Goal: Transaction & Acquisition: Purchase product/service

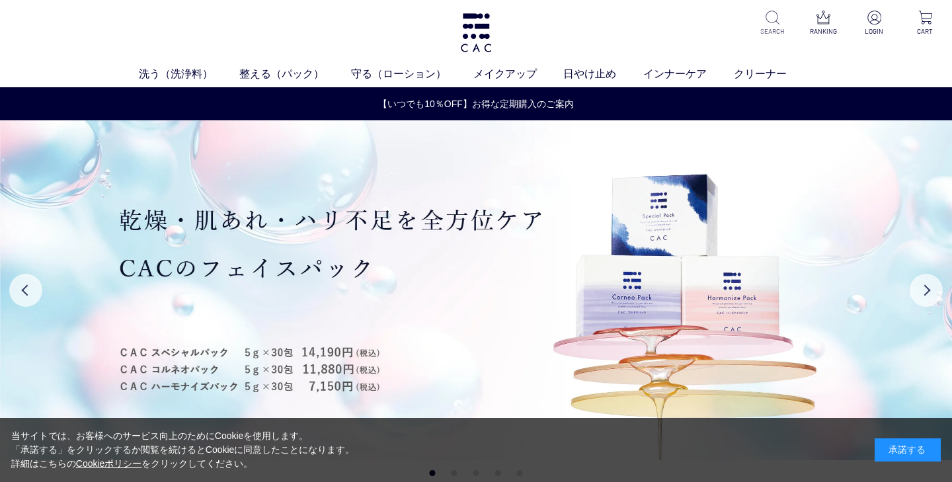
click at [772, 21] on img at bounding box center [772, 18] width 14 height 14
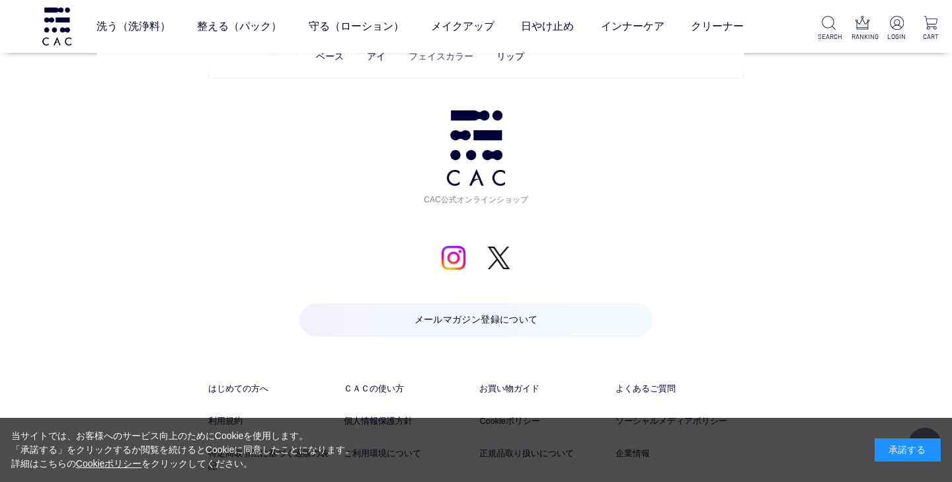
scroll to position [1268, 0]
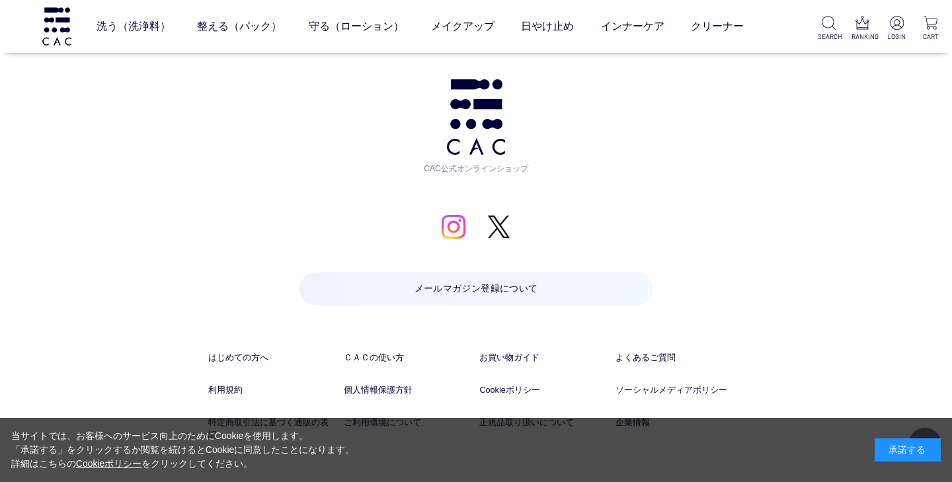
click at [455, 215] on img at bounding box center [453, 226] width 25 height 25
click at [898, 22] on img at bounding box center [897, 23] width 14 height 14
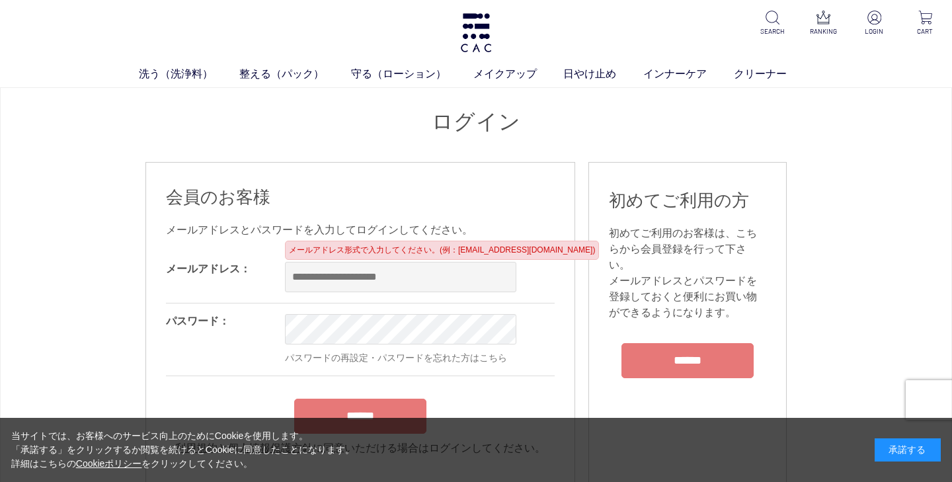
click at [445, 280] on input "email" at bounding box center [400, 277] width 231 height 30
click at [410, 274] on input "**********" at bounding box center [400, 277] width 231 height 30
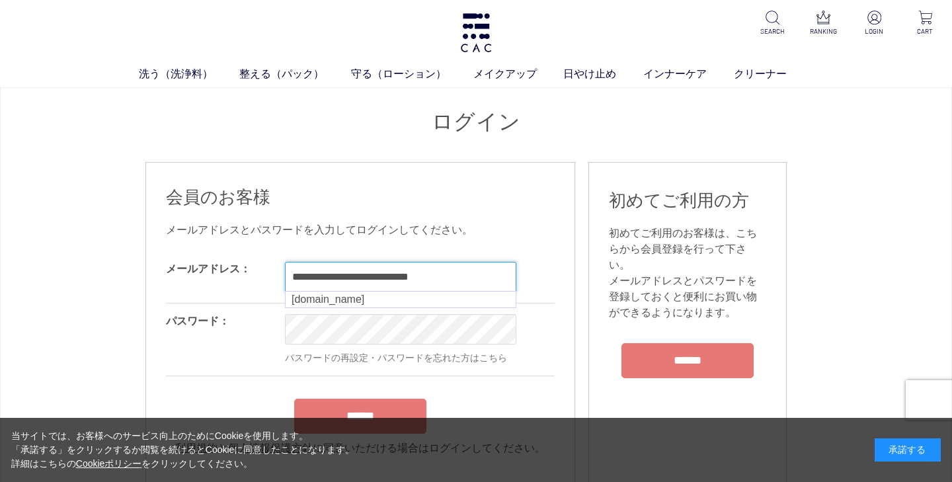
type input "**********"
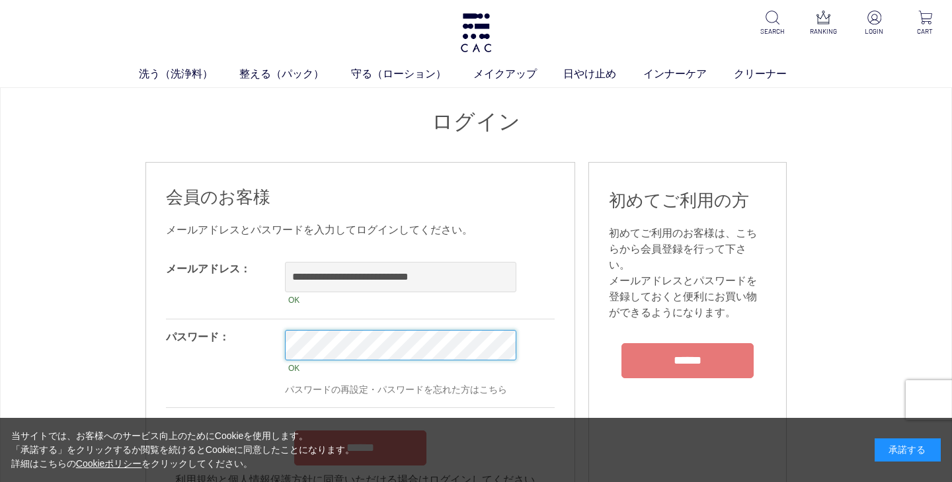
scroll to position [139, 0]
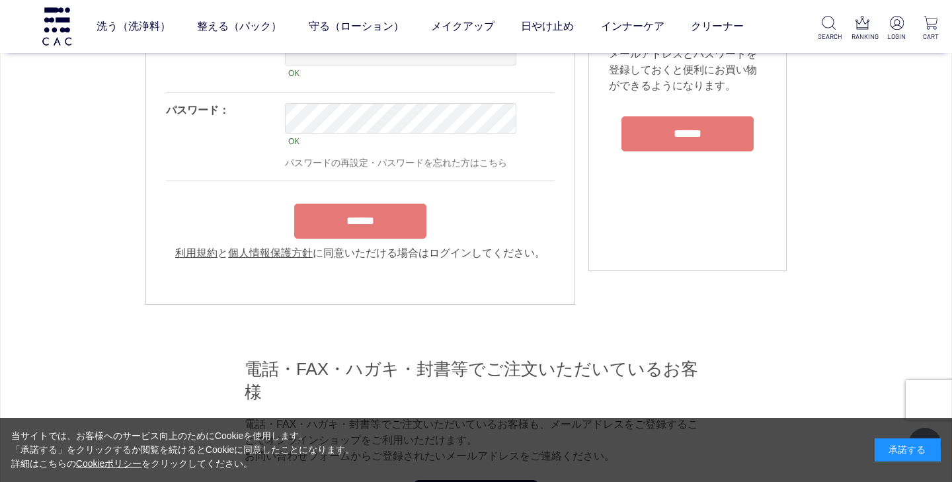
click at [354, 223] on input "******" at bounding box center [360, 221] width 132 height 35
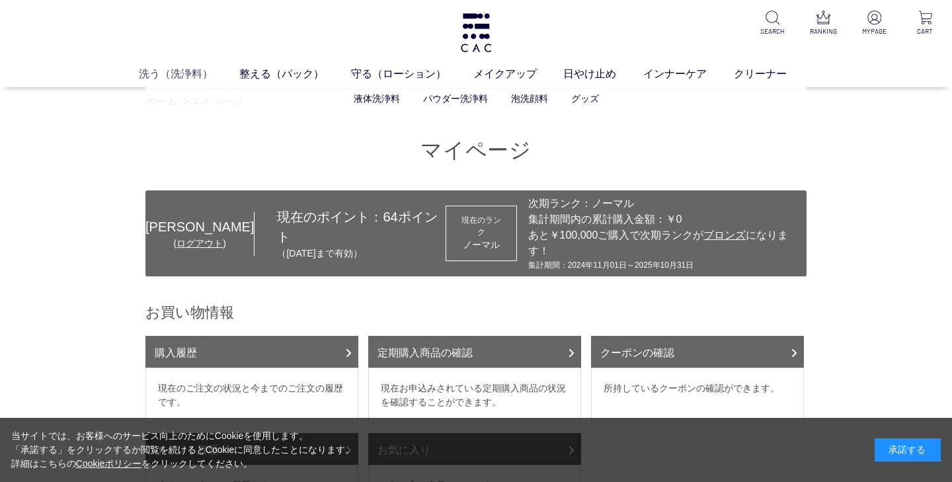
click at [179, 75] on link "洗う（洗浄料）" at bounding box center [189, 73] width 101 height 16
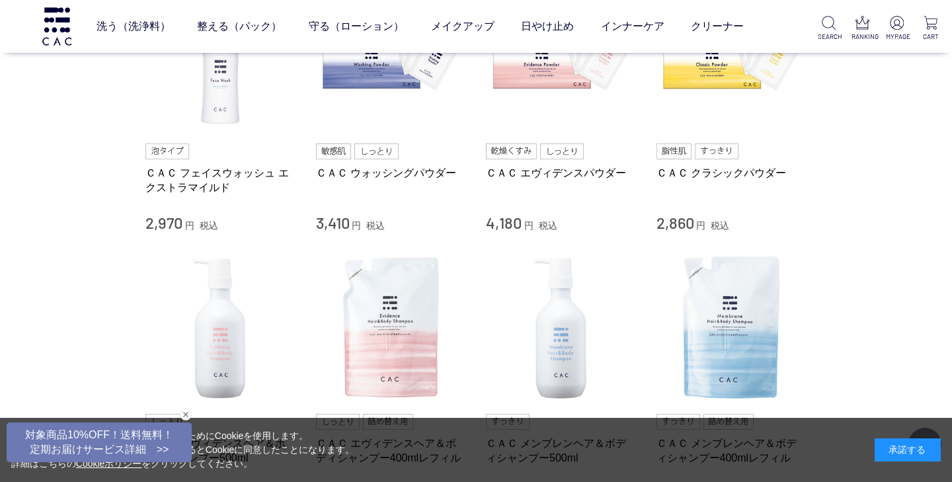
scroll to position [519, 0]
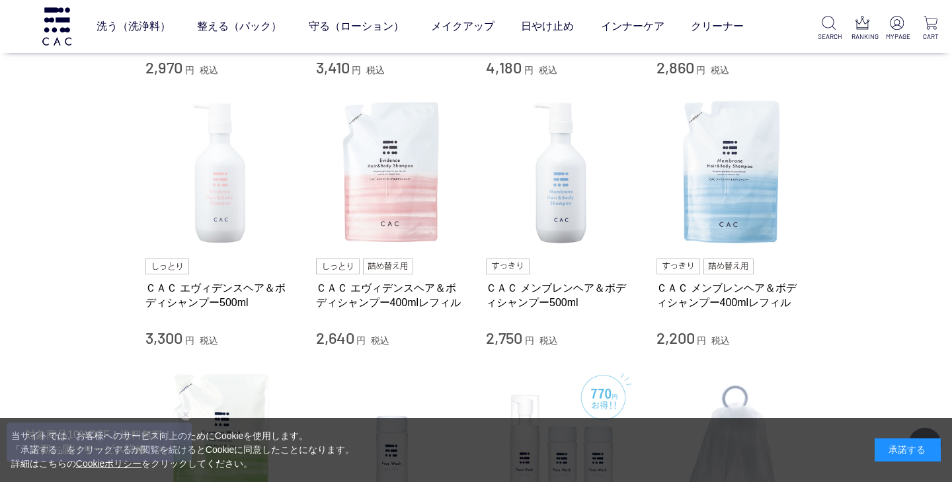
click at [220, 188] on img at bounding box center [220, 173] width 151 height 151
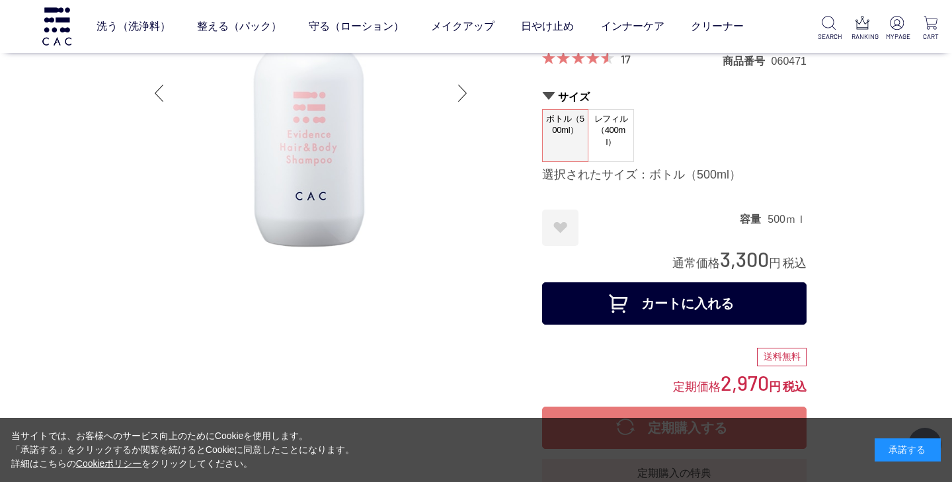
scroll to position [137, 0]
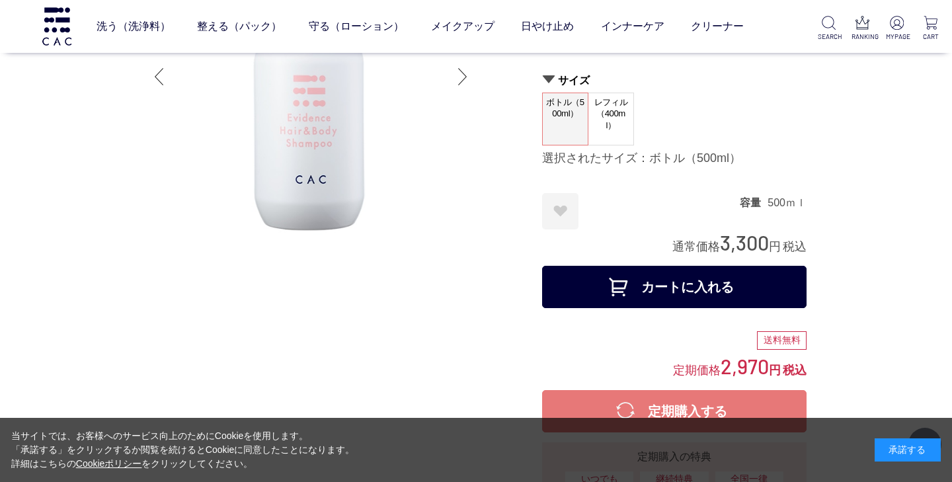
click at [607, 126] on span "レフィル（400ml）" at bounding box center [610, 114] width 45 height 42
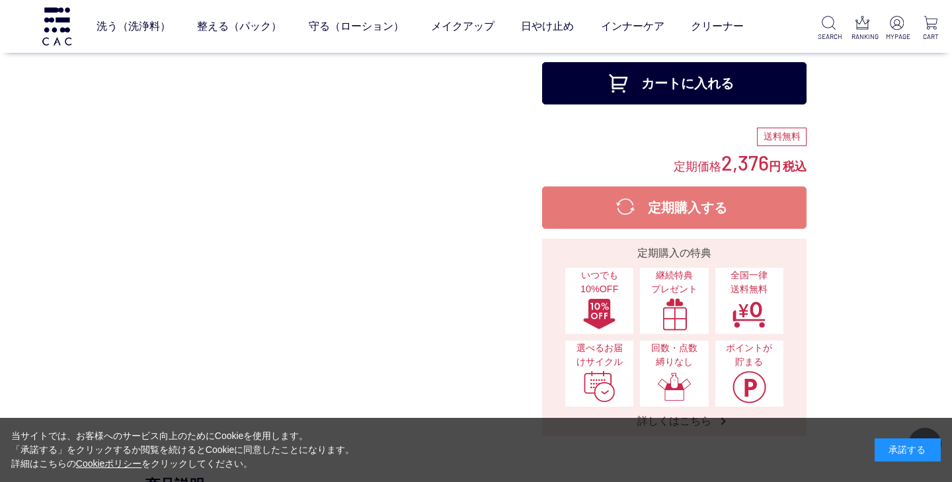
scroll to position [102, 0]
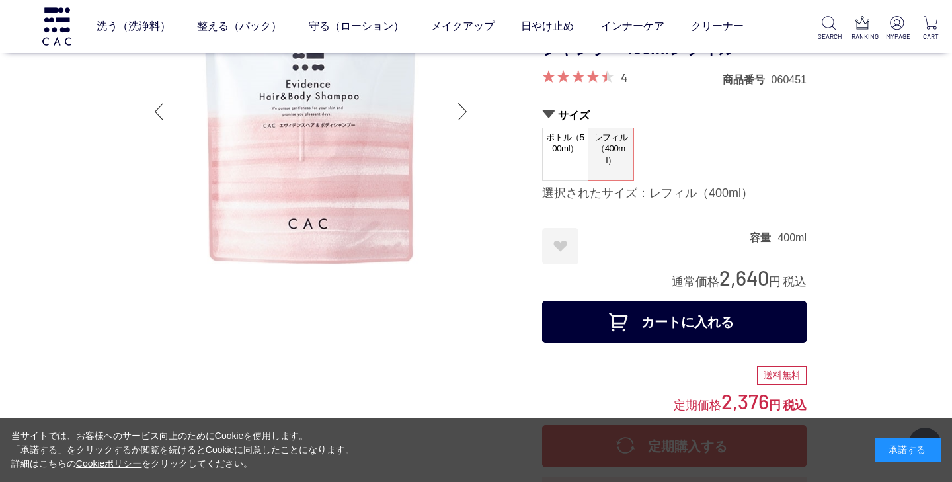
click at [631, 320] on button "カートに入れる" at bounding box center [674, 322] width 264 height 42
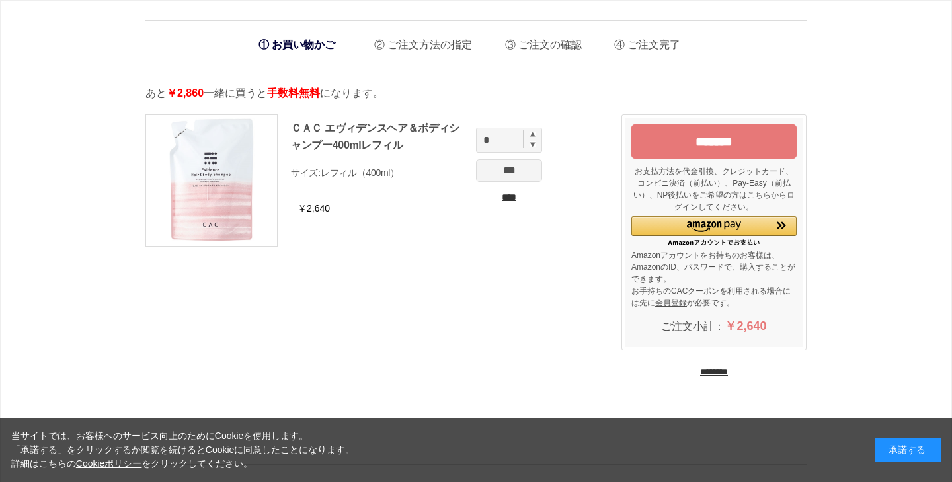
click at [512, 194] on input "****" at bounding box center [509, 197] width 66 height 14
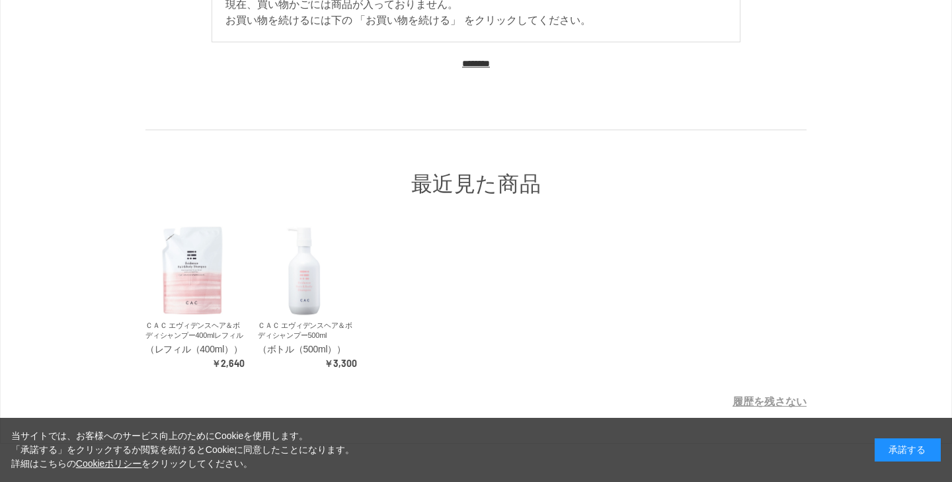
scroll to position [148, 0]
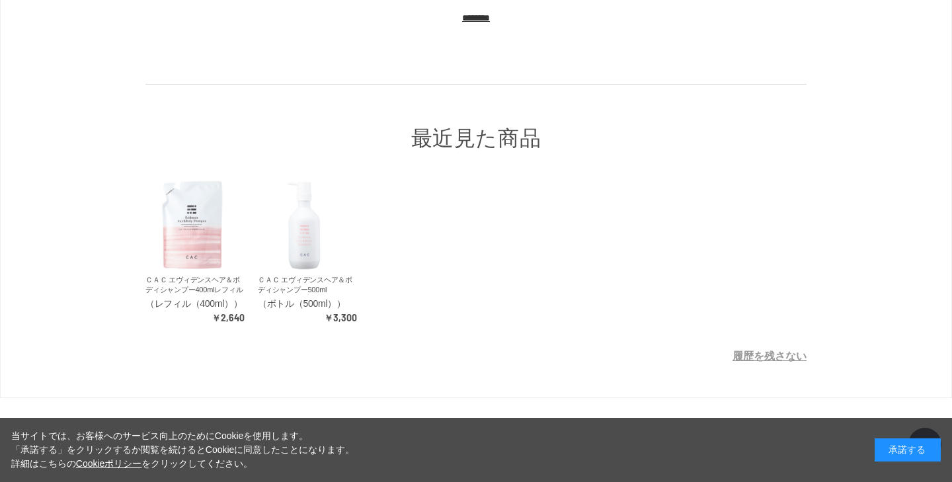
click at [312, 235] on img at bounding box center [305, 225] width 94 height 94
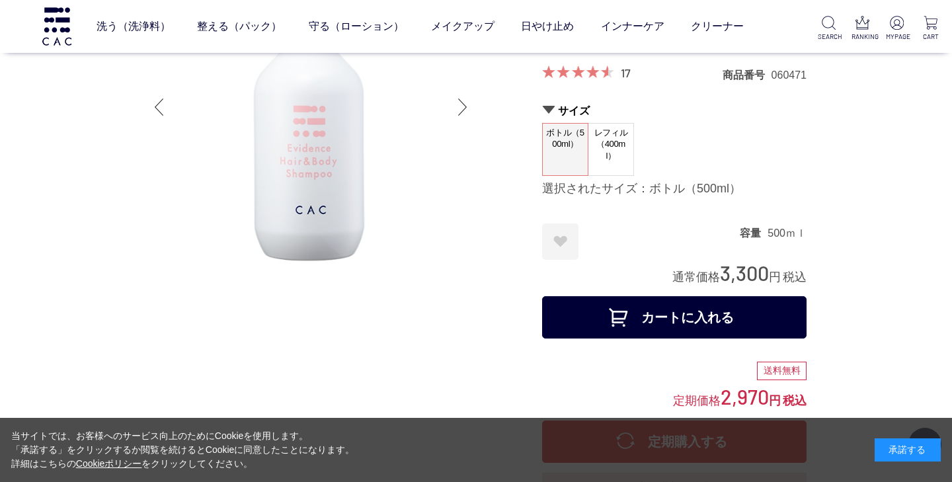
scroll to position [141, 0]
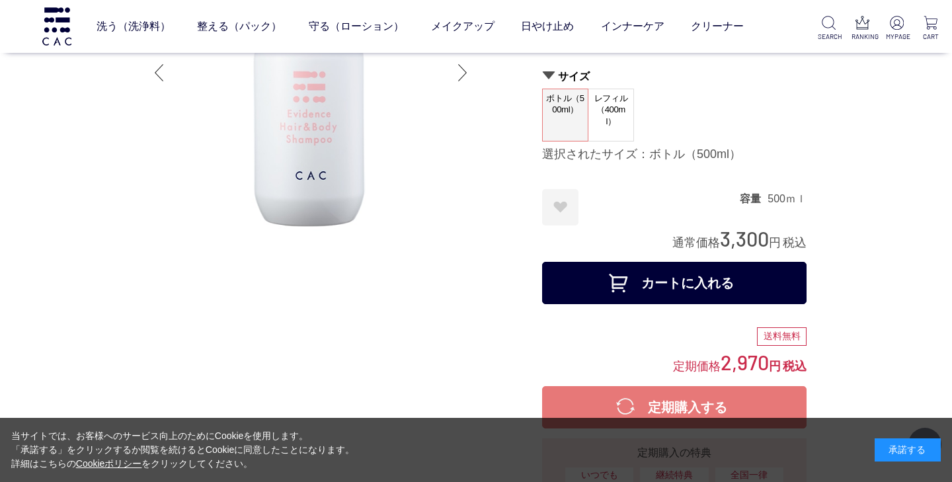
click at [697, 284] on button "カートに入れる" at bounding box center [674, 283] width 264 height 42
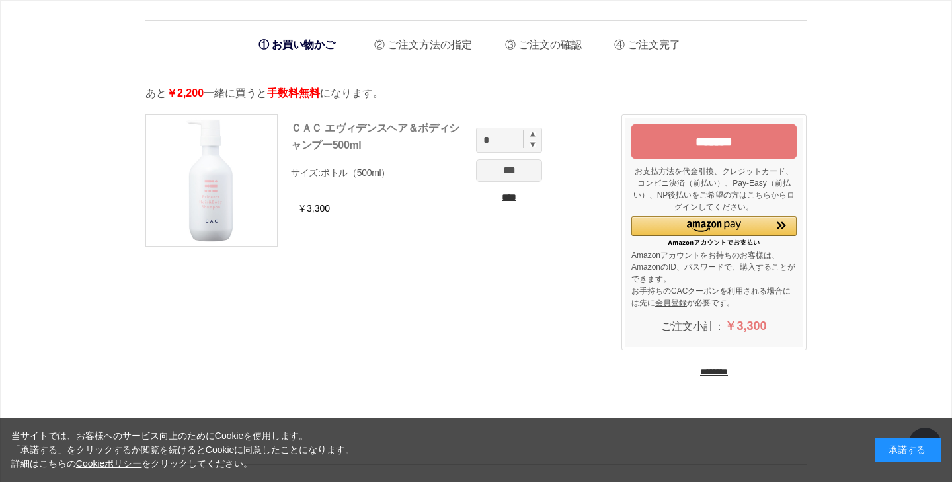
click at [332, 129] on link "ＣＡＣ エヴィデンスヘア＆ボディシャンプー500ml" at bounding box center [375, 136] width 169 height 28
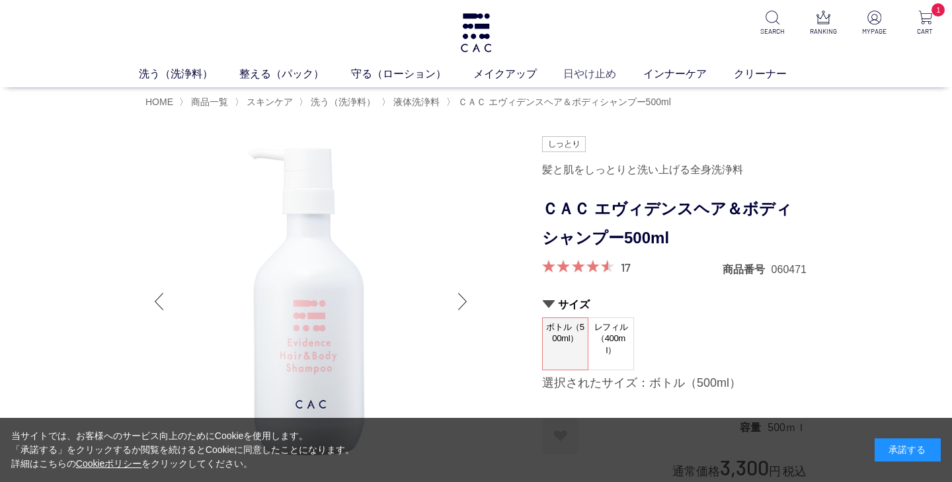
click at [590, 73] on link "日やけ止め" at bounding box center [603, 73] width 80 height 16
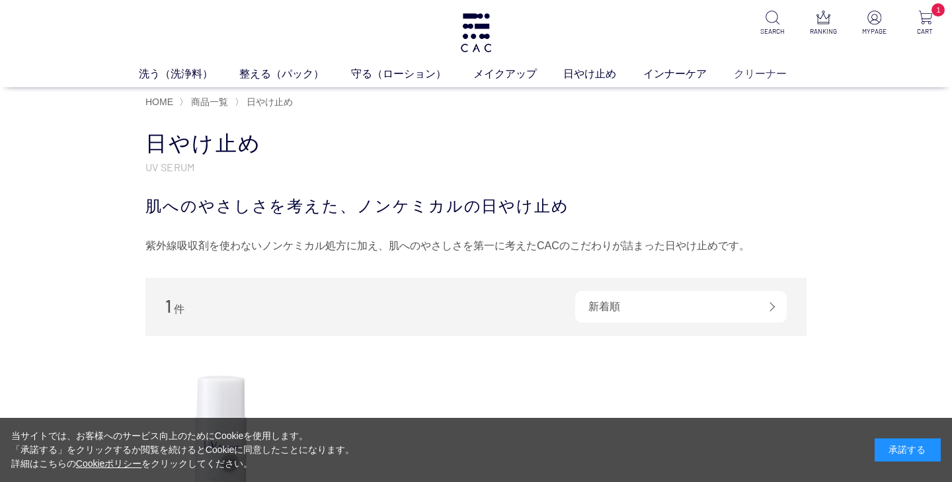
click at [770, 72] on link "クリーナー" at bounding box center [774, 73] width 80 height 16
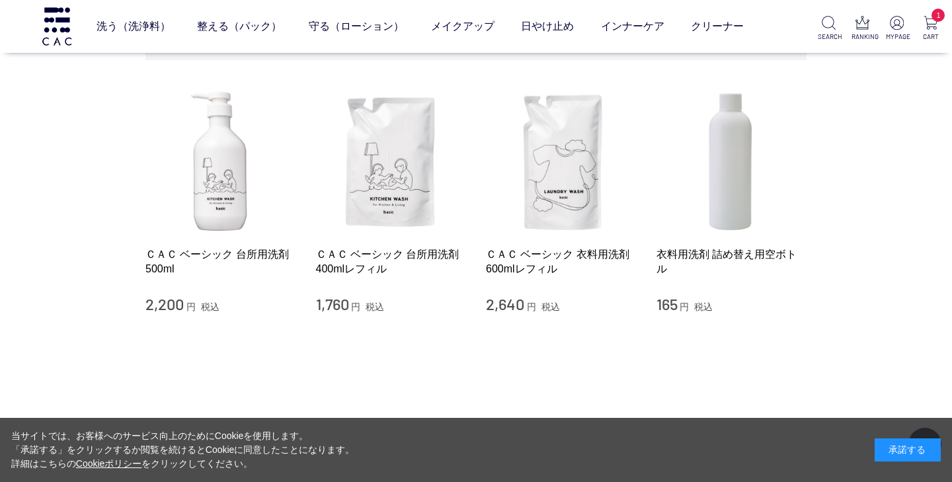
scroll to position [149, 0]
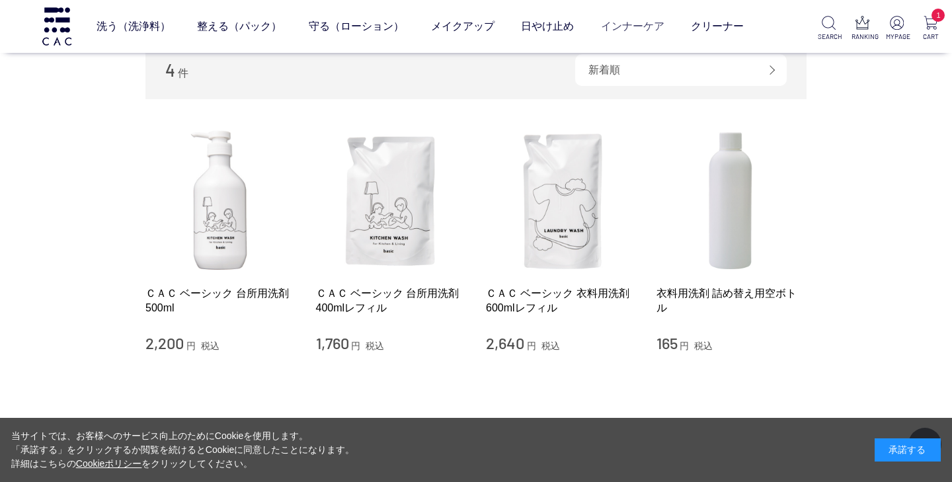
click at [626, 26] on link "インナーケア" at bounding box center [632, 26] width 63 height 37
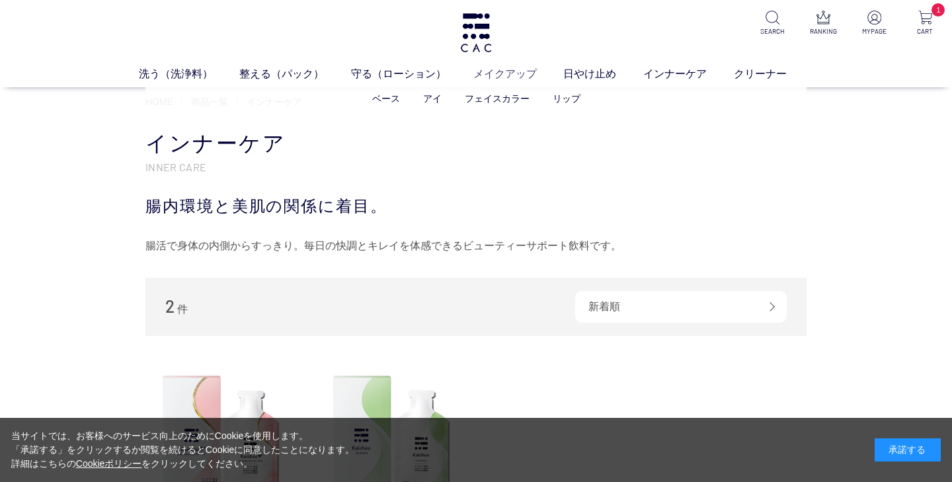
click at [519, 75] on link "メイクアップ" at bounding box center [518, 73] width 91 height 16
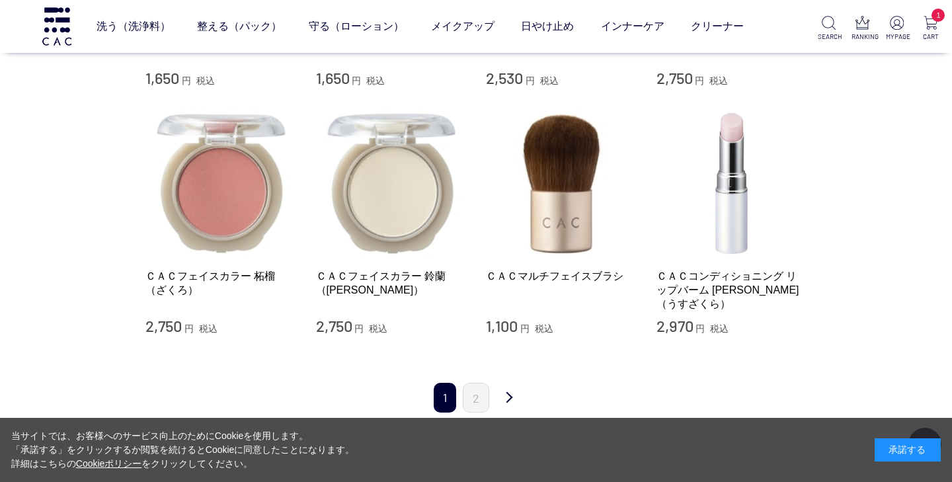
scroll to position [1310, 0]
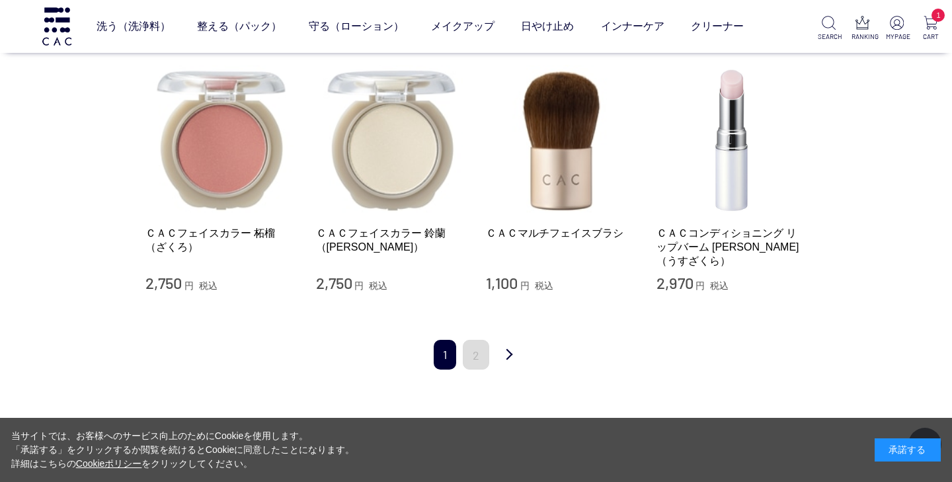
click at [480, 340] on link "2" at bounding box center [476, 355] width 26 height 30
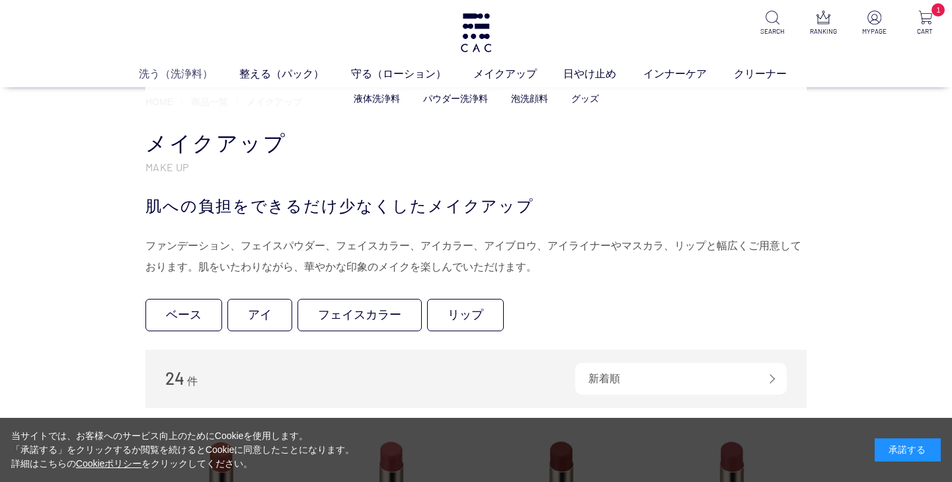
click at [186, 75] on link "洗う（洗浄料）" at bounding box center [189, 73] width 101 height 16
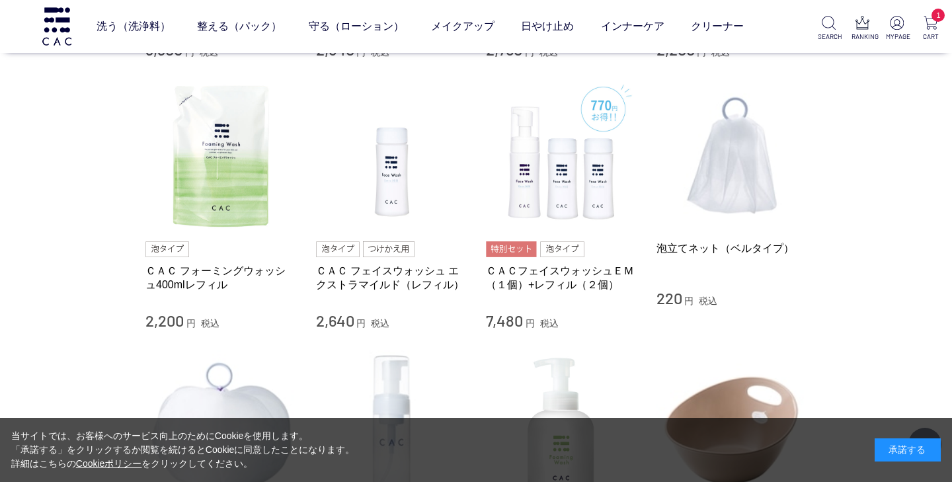
scroll to position [787, 0]
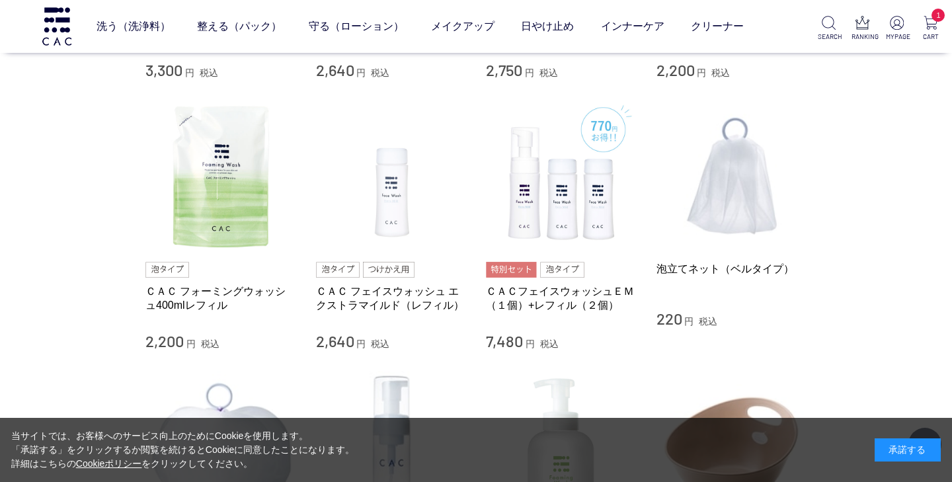
click at [389, 186] on img at bounding box center [391, 175] width 151 height 151
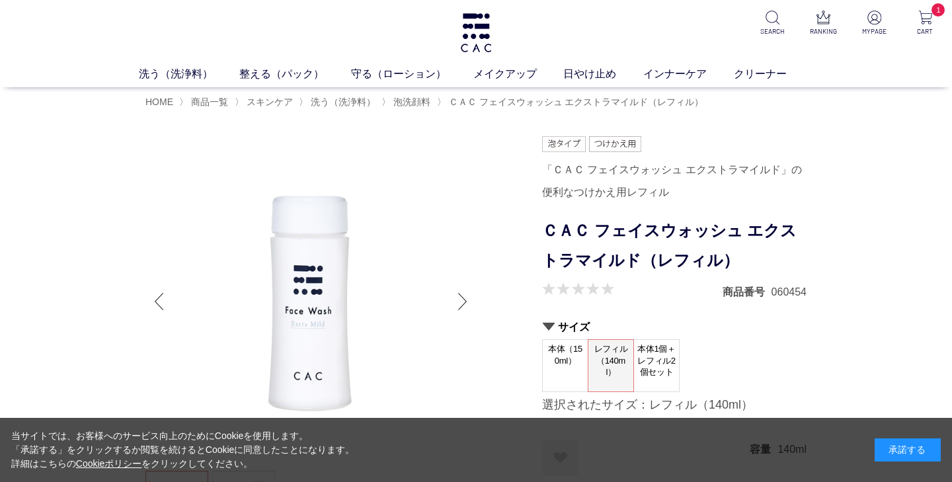
click at [562, 348] on span "本体（150ml）" at bounding box center [565, 359] width 45 height 38
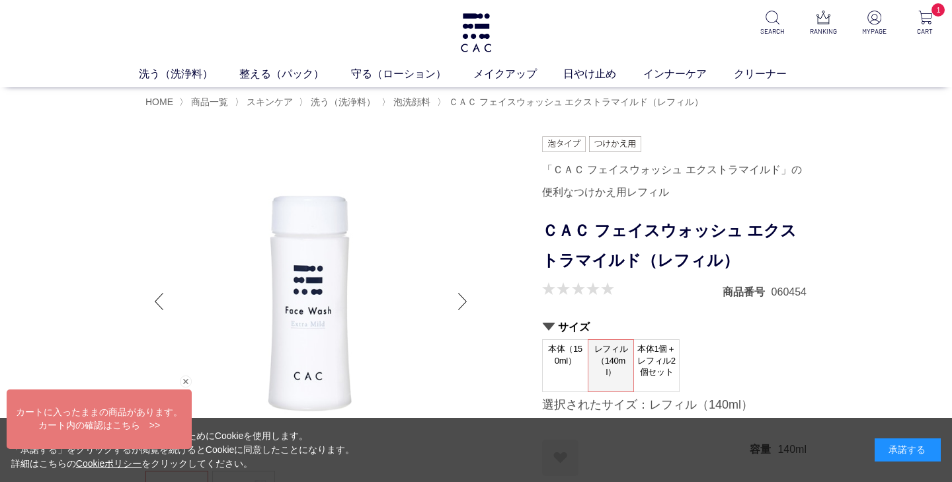
click at [559, 358] on span "本体（150ml）" at bounding box center [565, 359] width 45 height 38
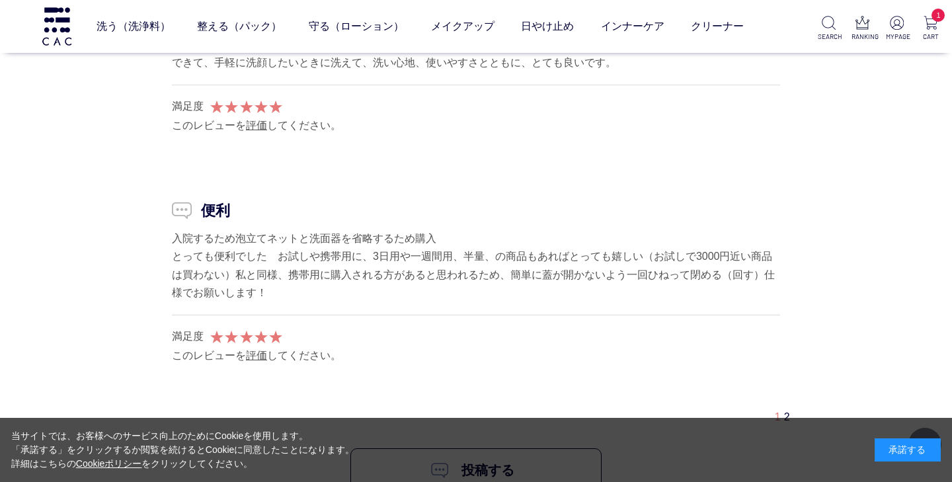
scroll to position [13033, 0]
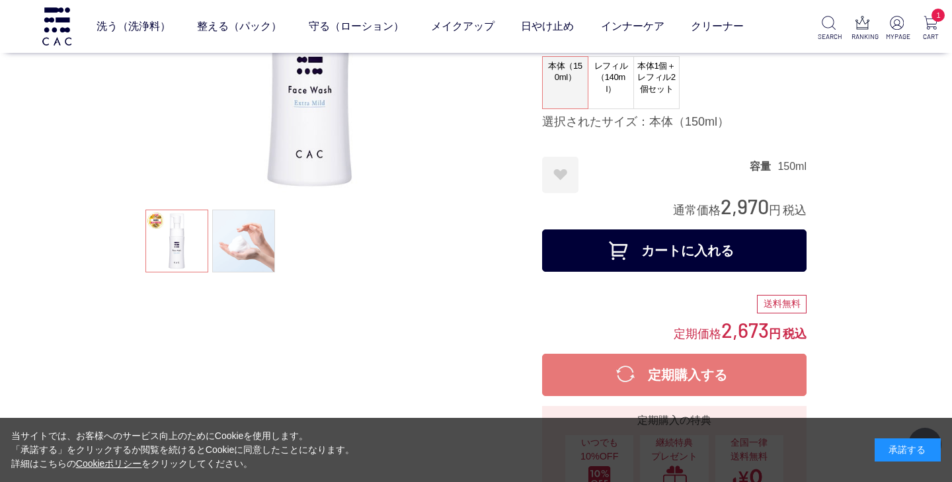
scroll to position [137, 0]
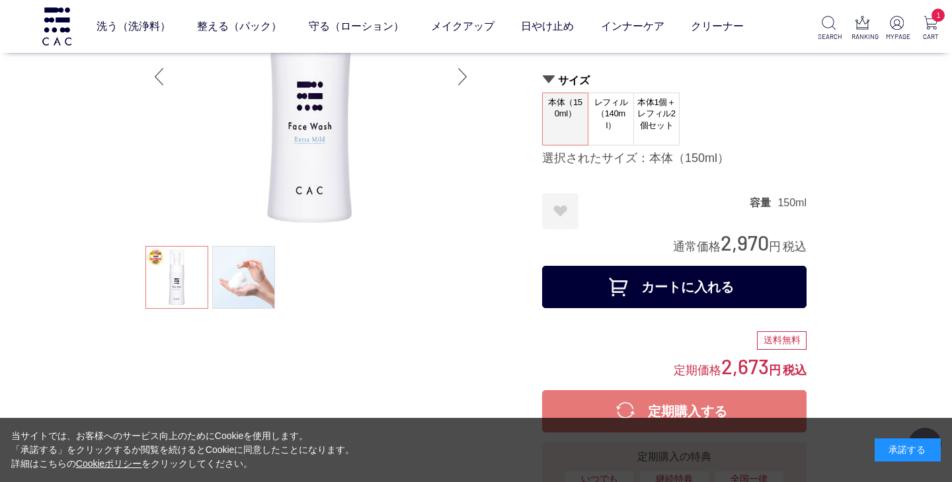
click at [701, 288] on button "カートに入れる" at bounding box center [674, 287] width 264 height 42
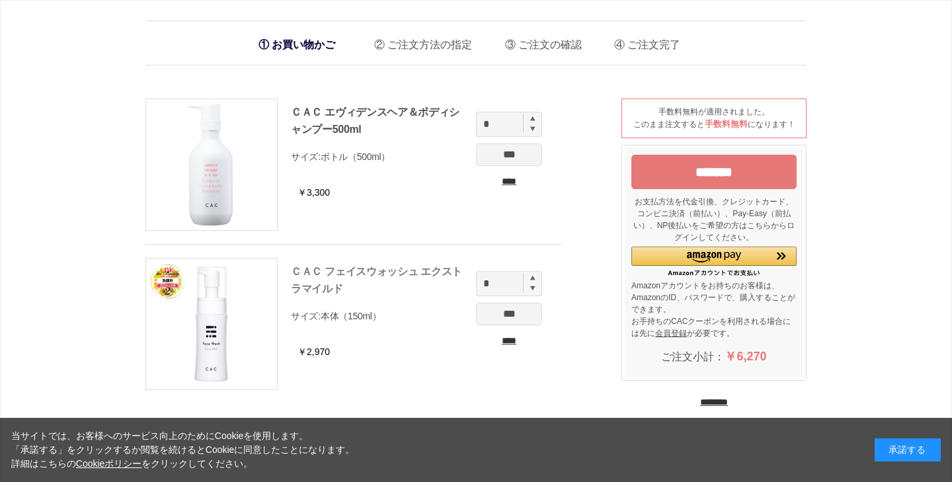
click at [319, 272] on link "ＣＡＣ フェイスウォッシュ エクストラマイルド" at bounding box center [376, 280] width 171 height 28
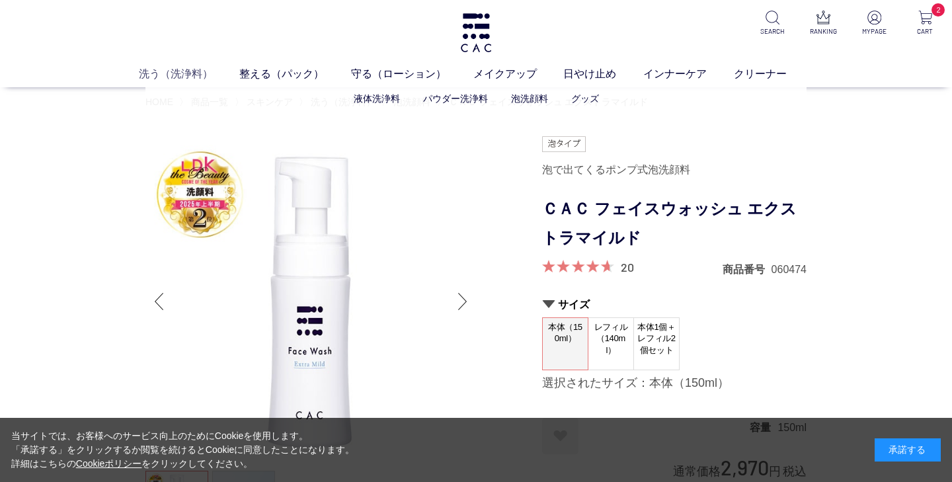
click at [160, 72] on link "洗う（洗浄料）" at bounding box center [189, 73] width 101 height 16
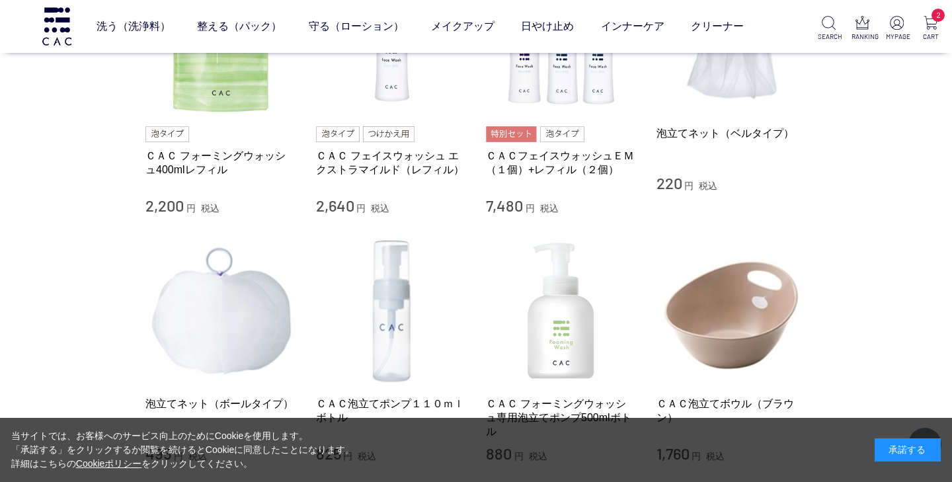
scroll to position [993, 0]
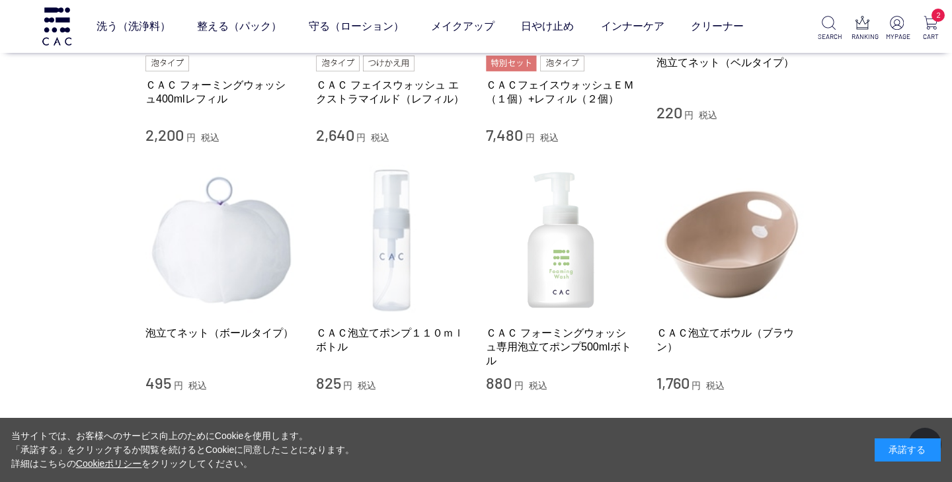
click at [389, 254] on img at bounding box center [391, 240] width 151 height 151
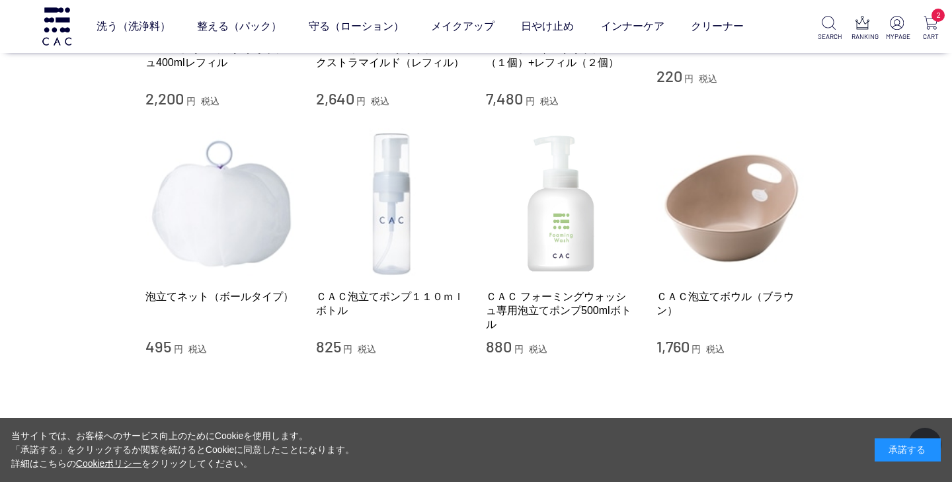
scroll to position [1080, 0]
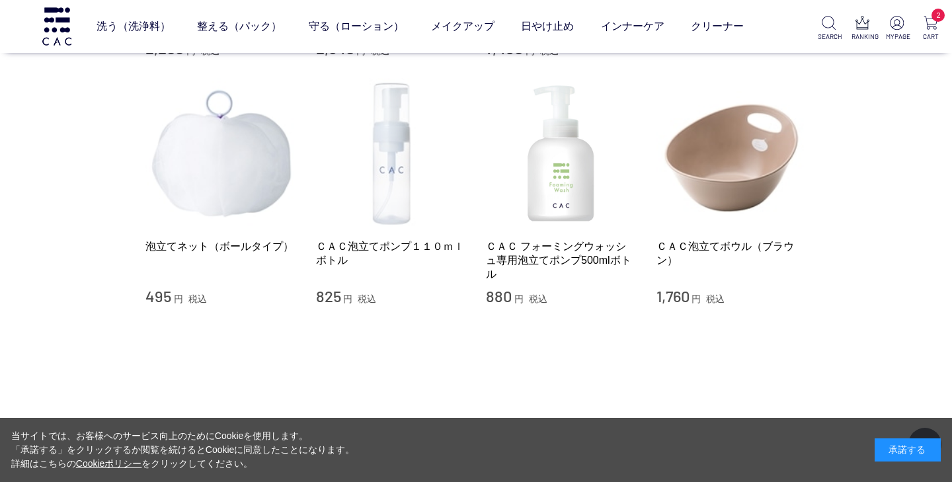
click at [404, 198] on img at bounding box center [391, 153] width 151 height 151
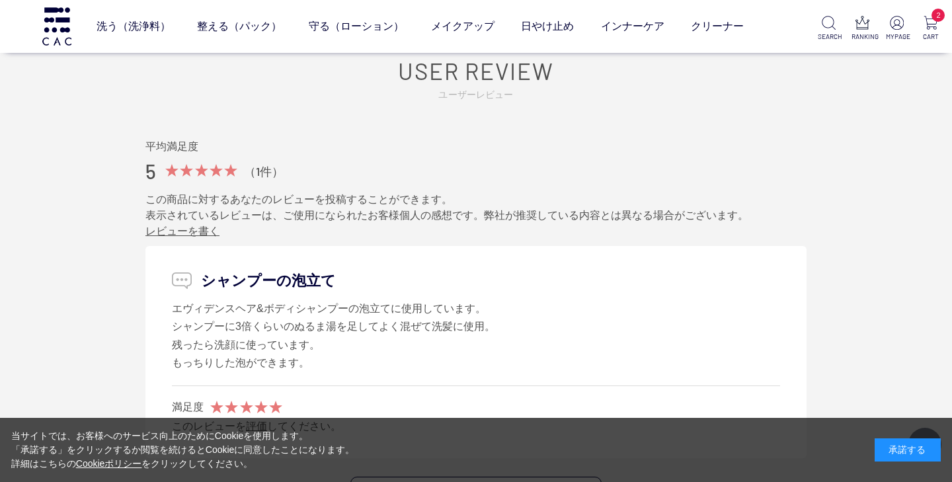
scroll to position [1282, 0]
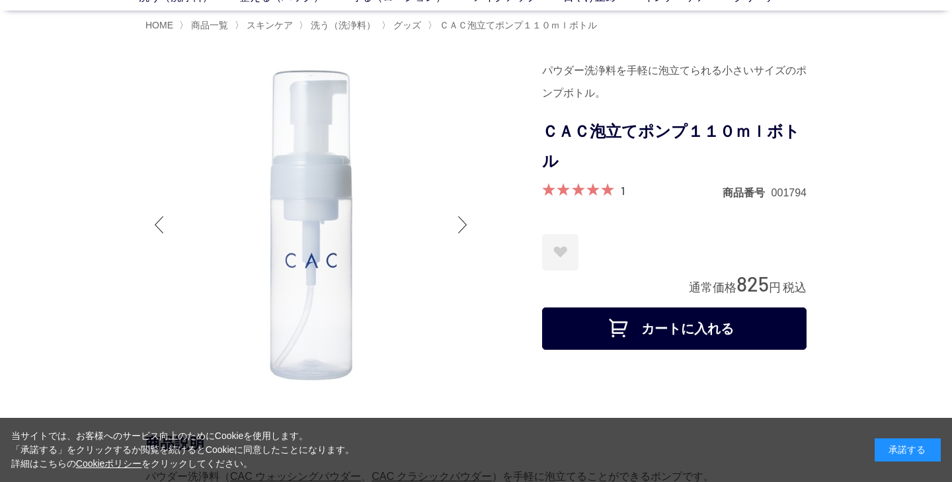
scroll to position [88, 0]
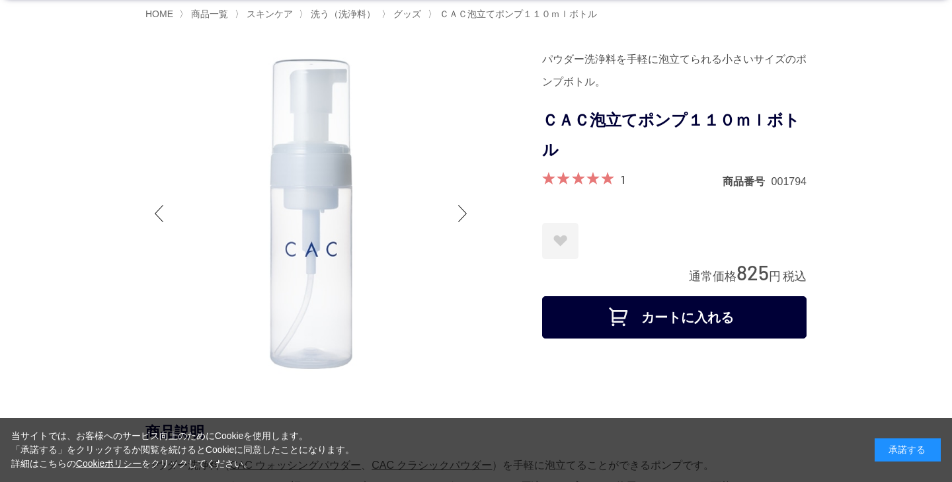
click at [630, 311] on button "カートに入れる" at bounding box center [674, 317] width 264 height 42
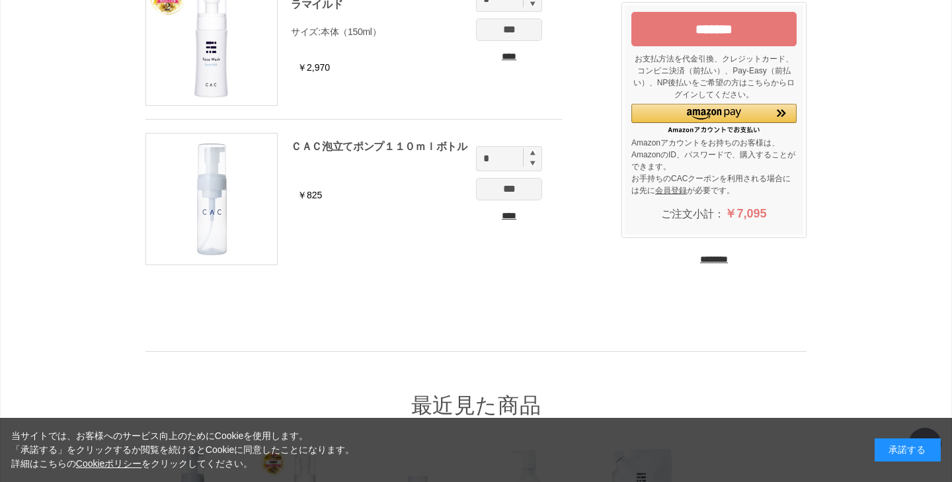
scroll to position [321, 0]
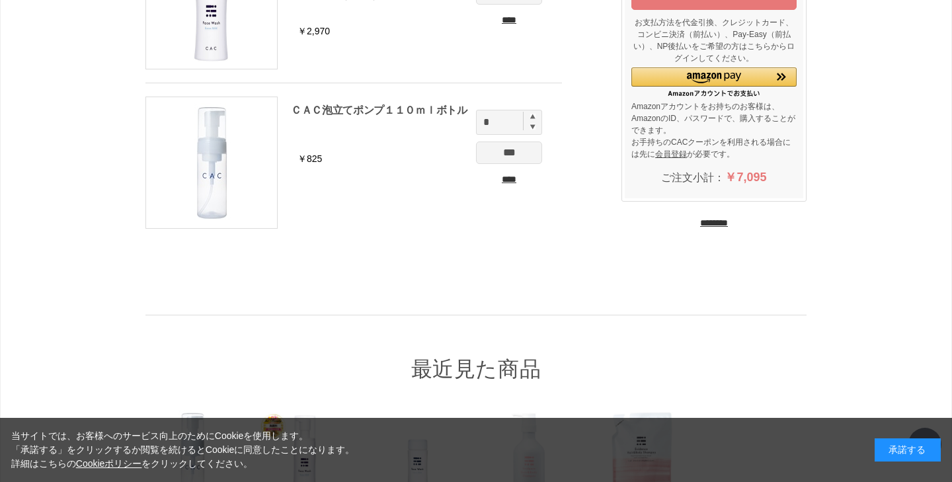
click at [515, 180] on input "****" at bounding box center [509, 180] width 66 height 14
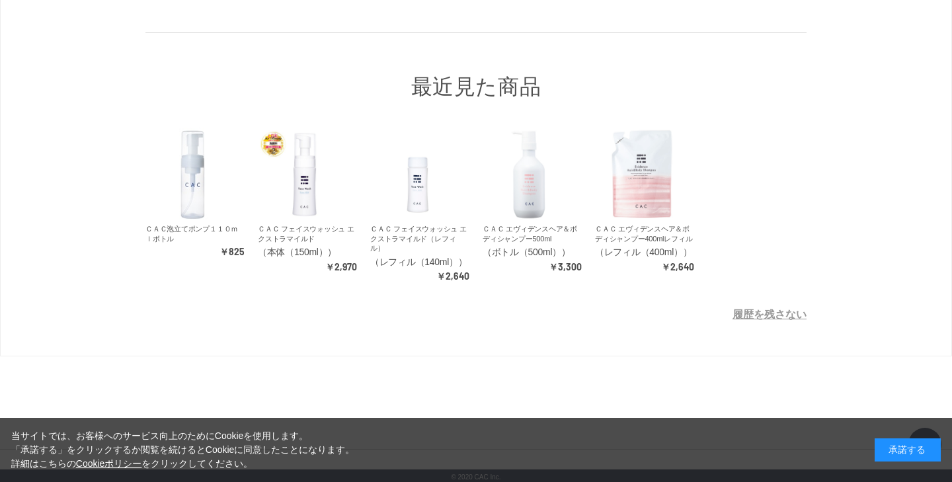
scroll to position [461, 0]
click at [308, 160] on img at bounding box center [305, 175] width 94 height 94
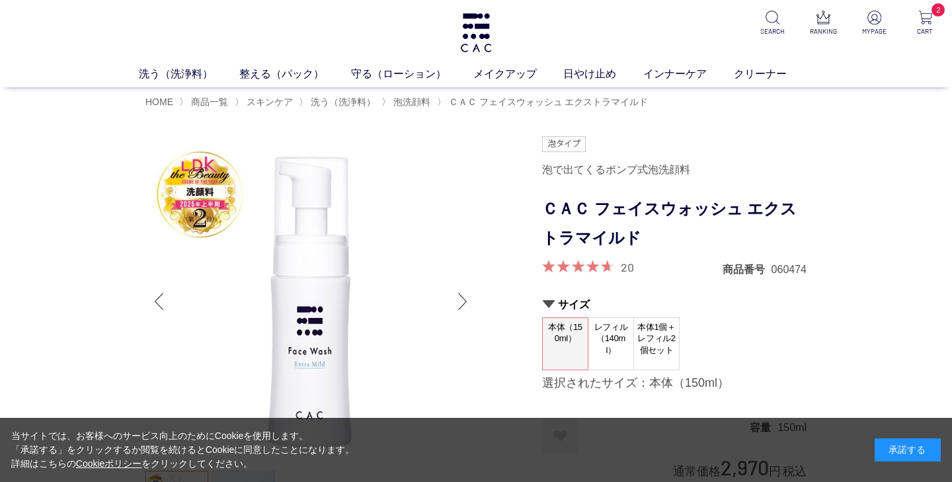
click at [628, 267] on link "20" at bounding box center [627, 267] width 13 height 15
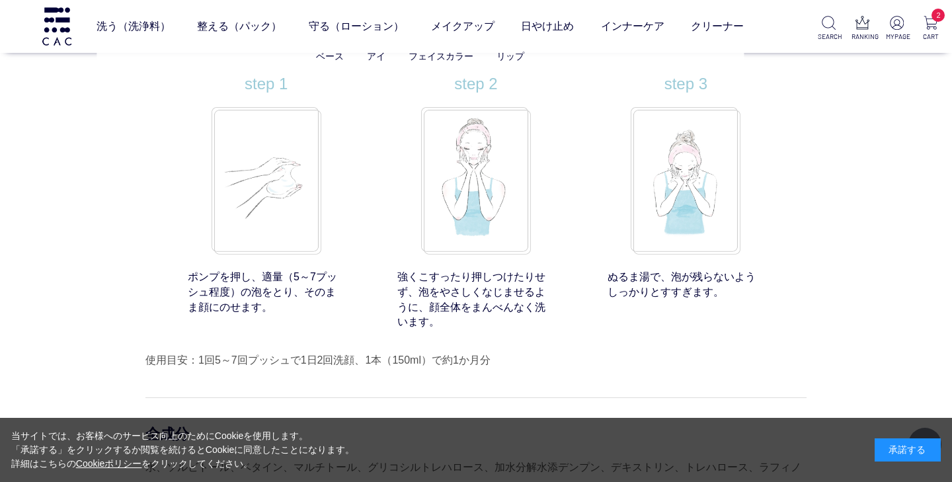
scroll to position [10171, 0]
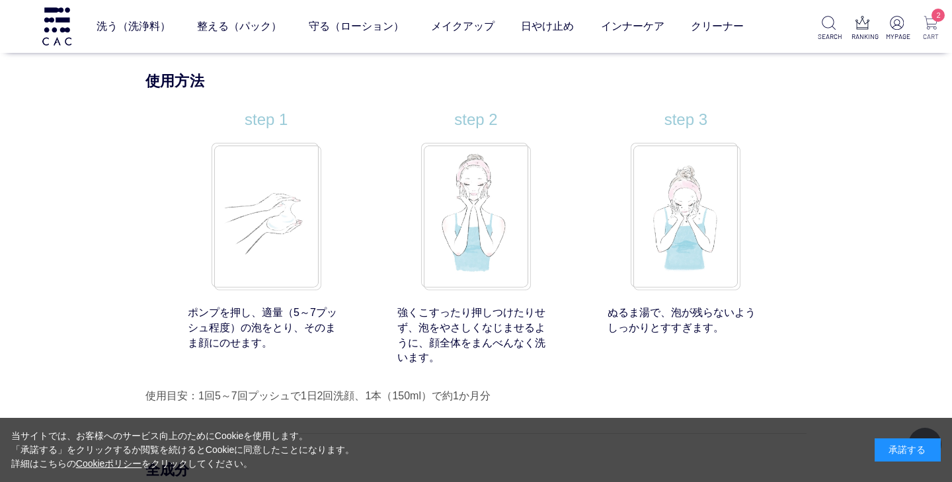
click at [937, 25] on img at bounding box center [930, 23] width 14 height 14
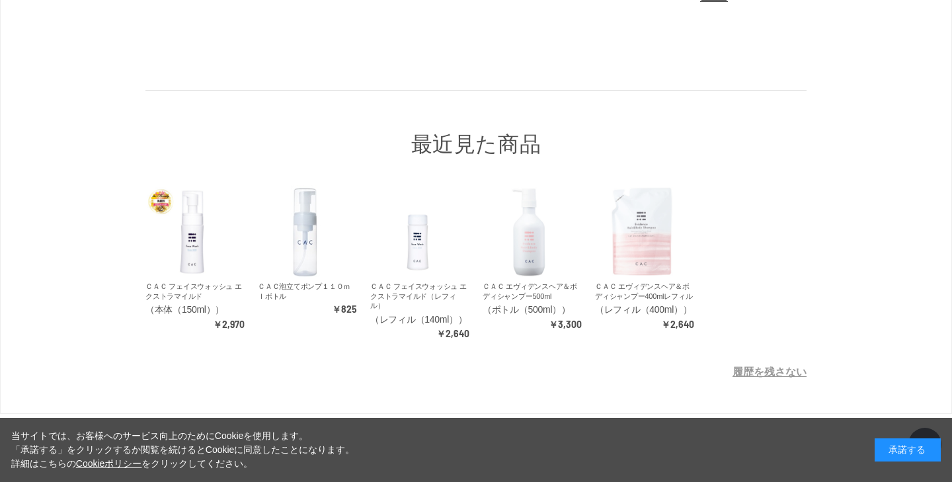
scroll to position [406, 0]
